Goal: Task Accomplishment & Management: Use online tool/utility

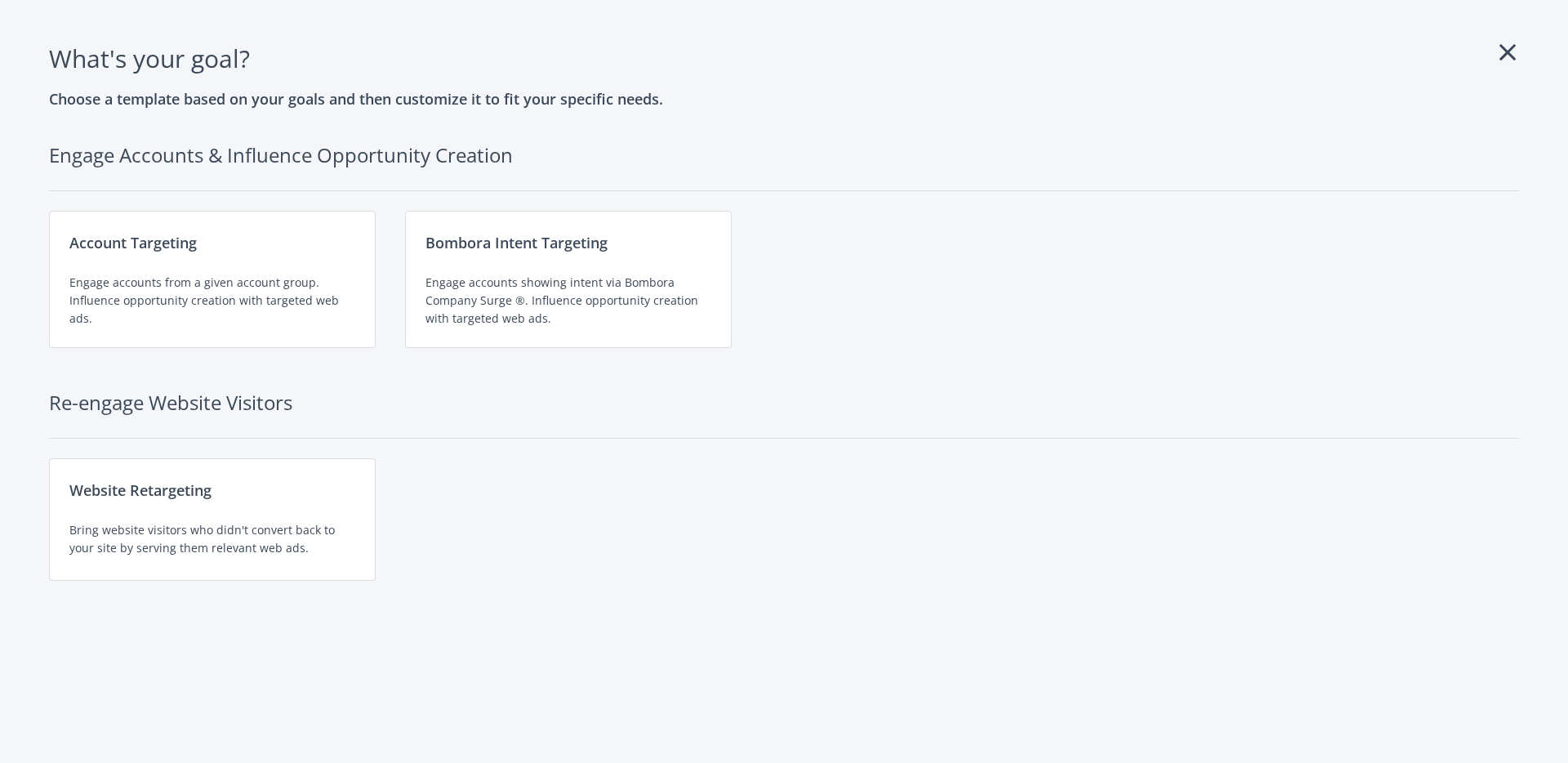
click at [1509, 53] on icon at bounding box center [1508, 53] width 16 height 26
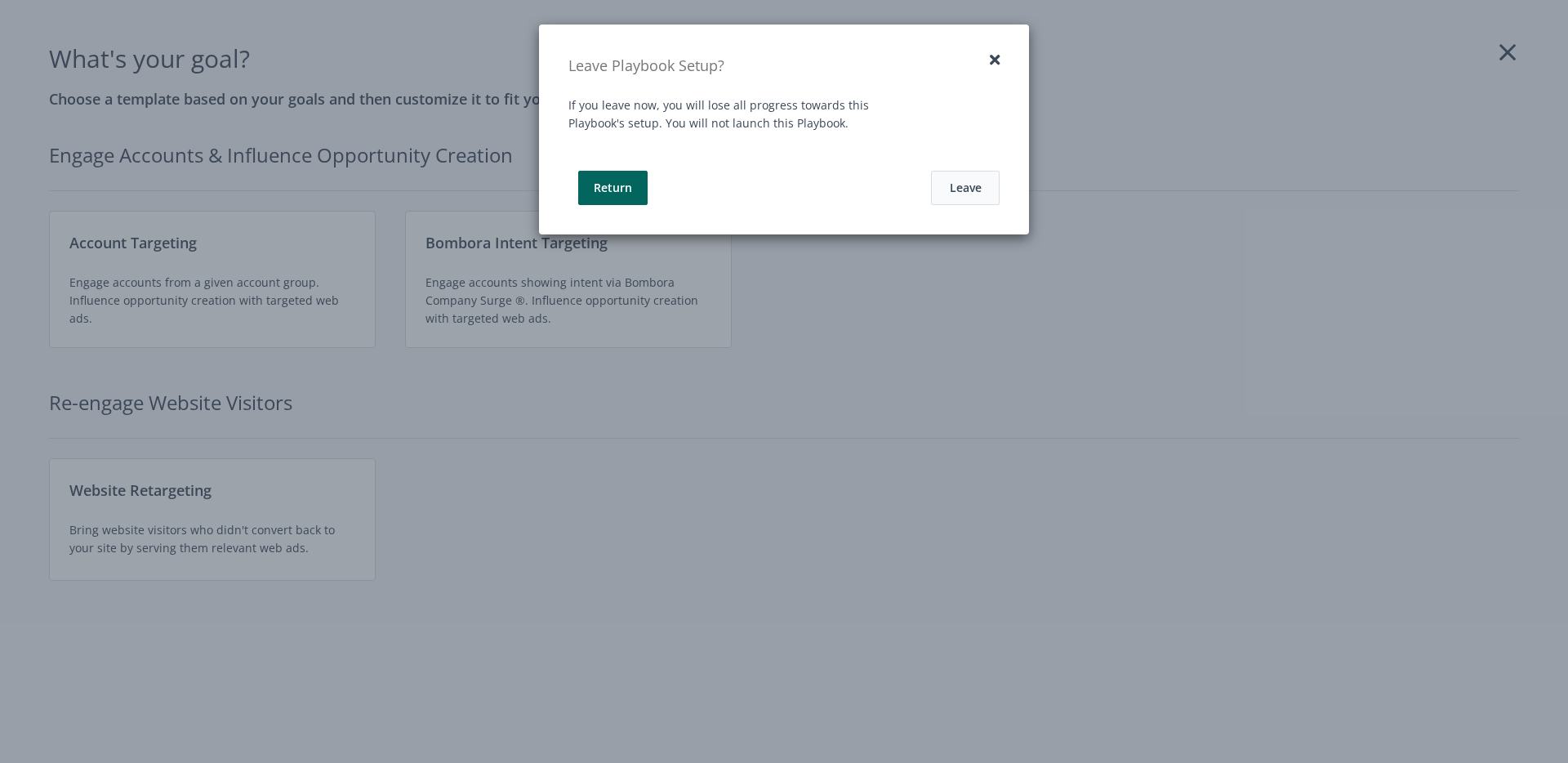
click at [947, 196] on button "Leave" at bounding box center [965, 188] width 68 height 35
